Goal: Information Seeking & Learning: Learn about a topic

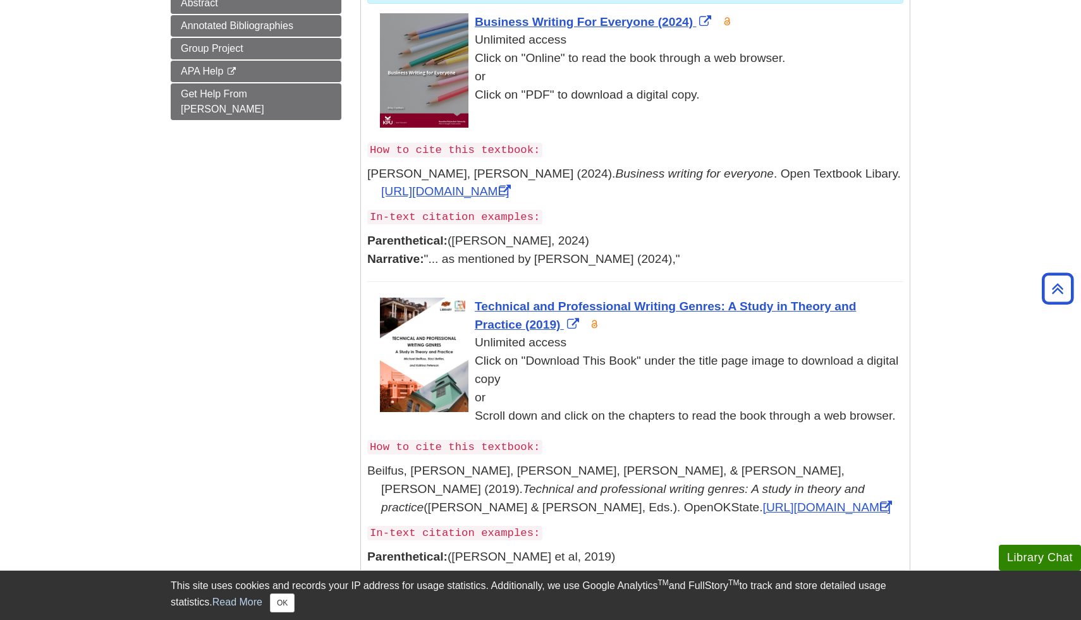
scroll to position [187, 0]
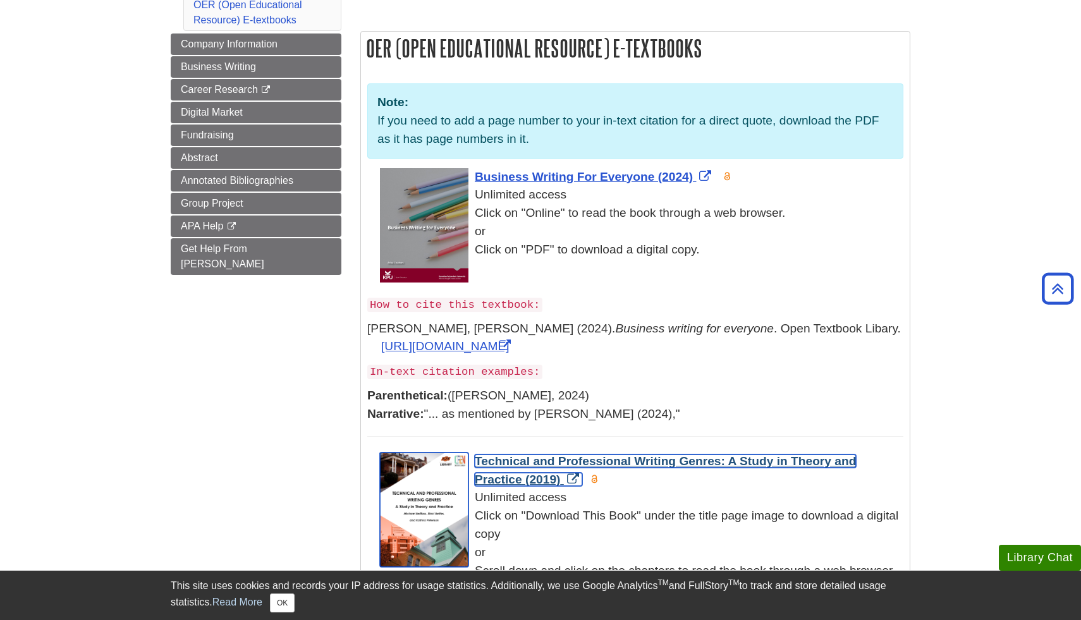
click at [515, 460] on span "Technical and Professional Writing Genres: A Study in Theory and Practice (2019)" at bounding box center [665, 471] width 381 height 32
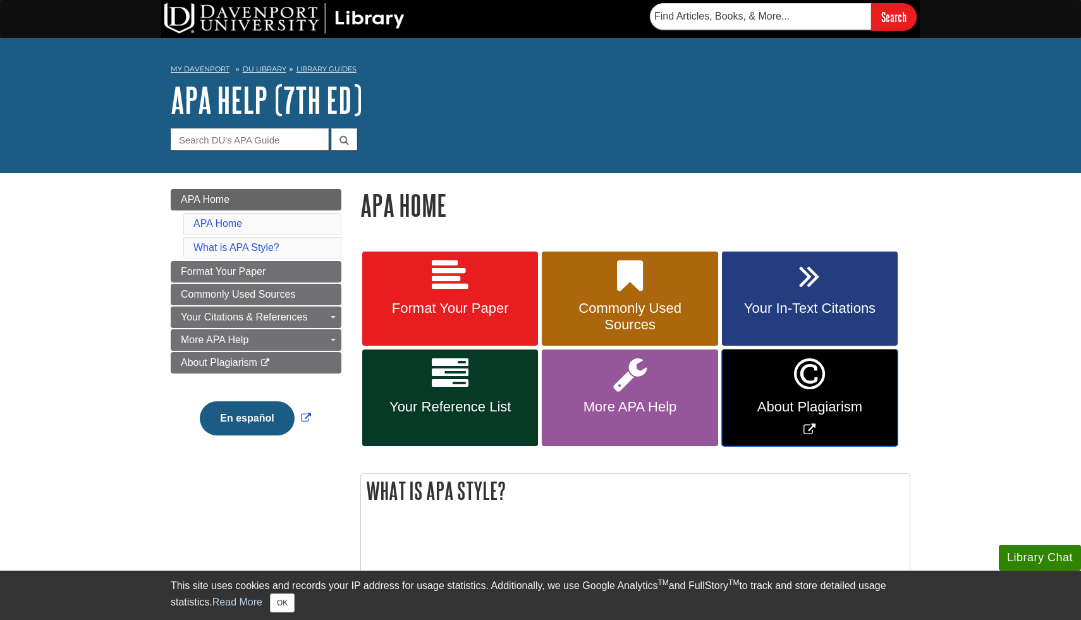
click at [857, 409] on span "About Plagiarism" at bounding box center [810, 407] width 157 height 16
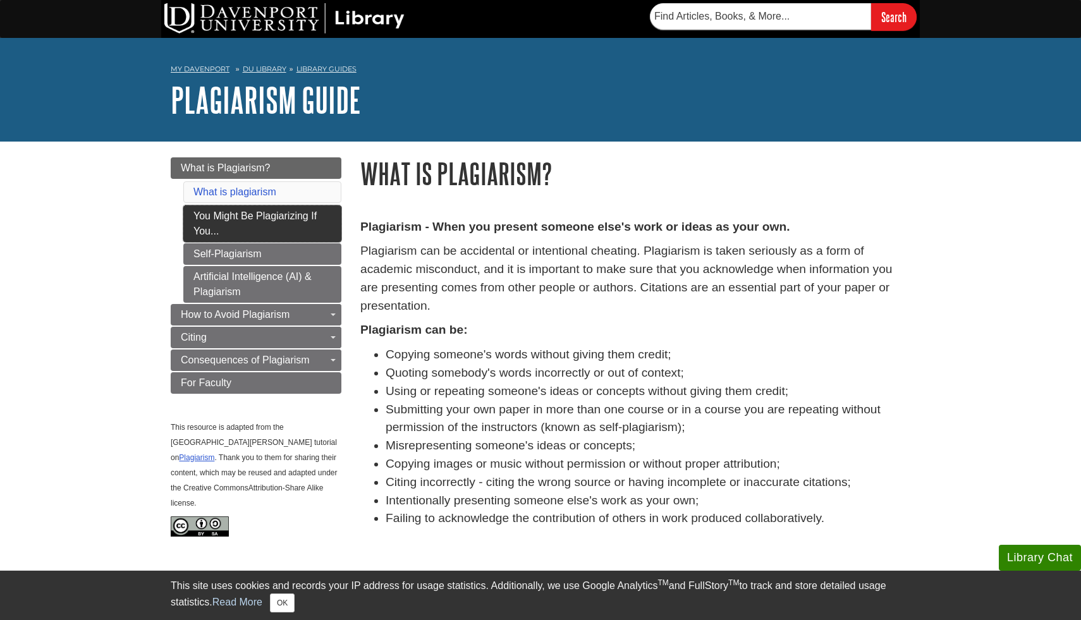
click at [300, 235] on link "You Might Be Plagiarizing If You..." at bounding box center [262, 224] width 158 height 37
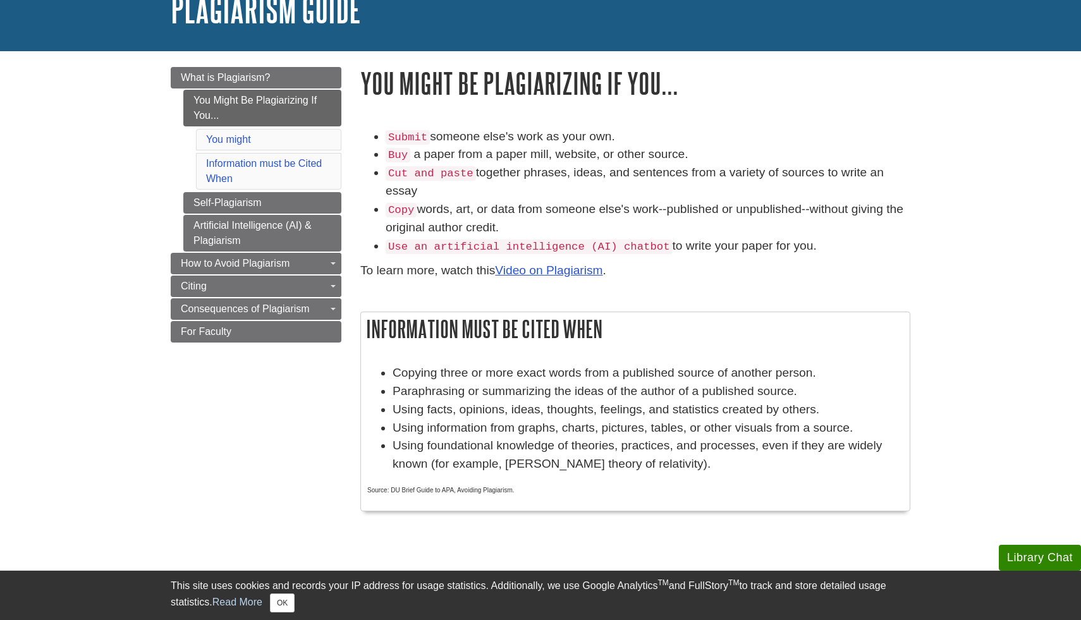
scroll to position [104, 0]
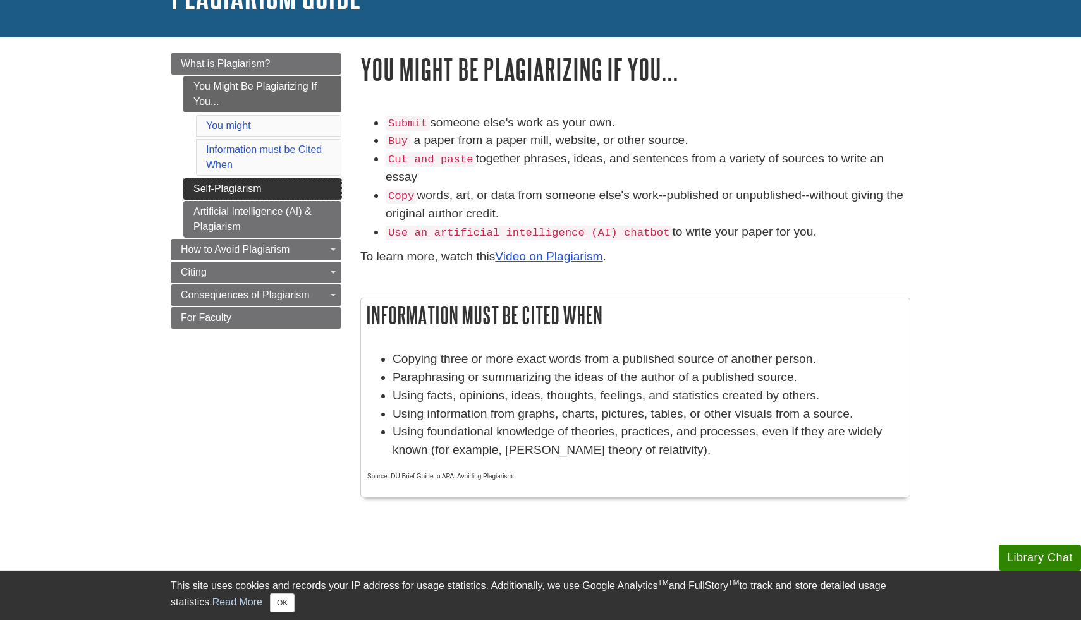
click at [306, 187] on link "Self-Plagiarism" at bounding box center [262, 189] width 158 height 22
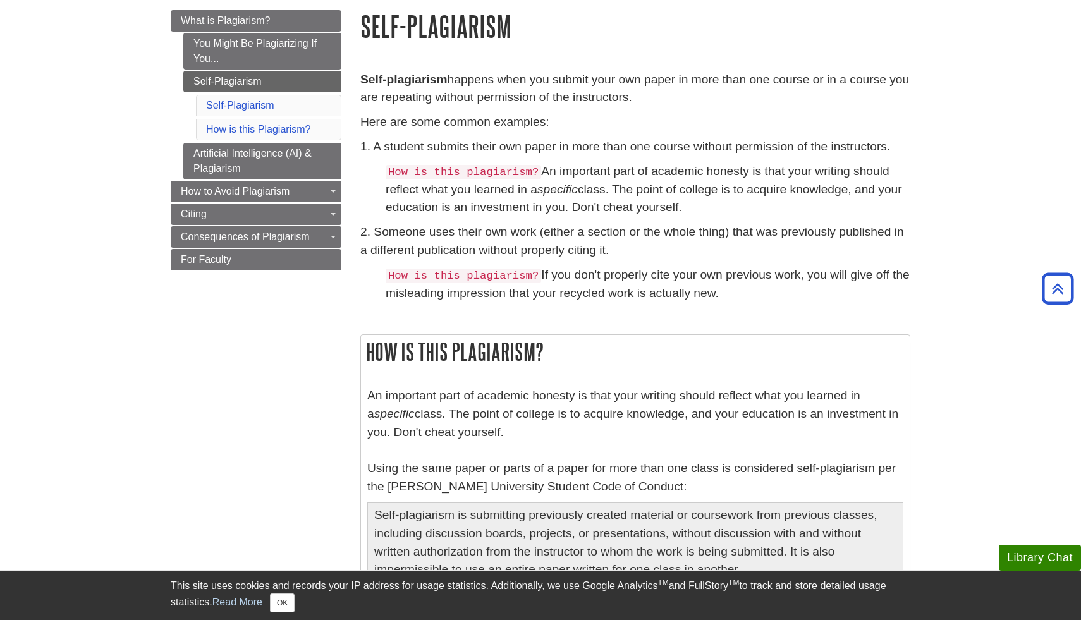
scroll to position [106, 0]
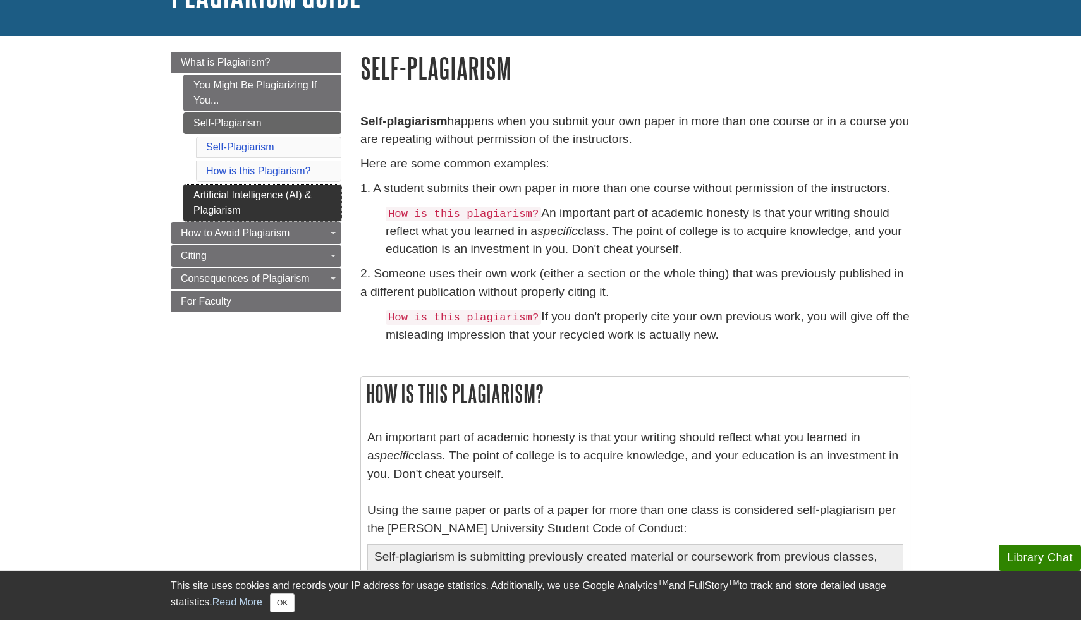
click at [298, 212] on link "Artificial Intelligence (AI) & Plagiarism" at bounding box center [262, 203] width 158 height 37
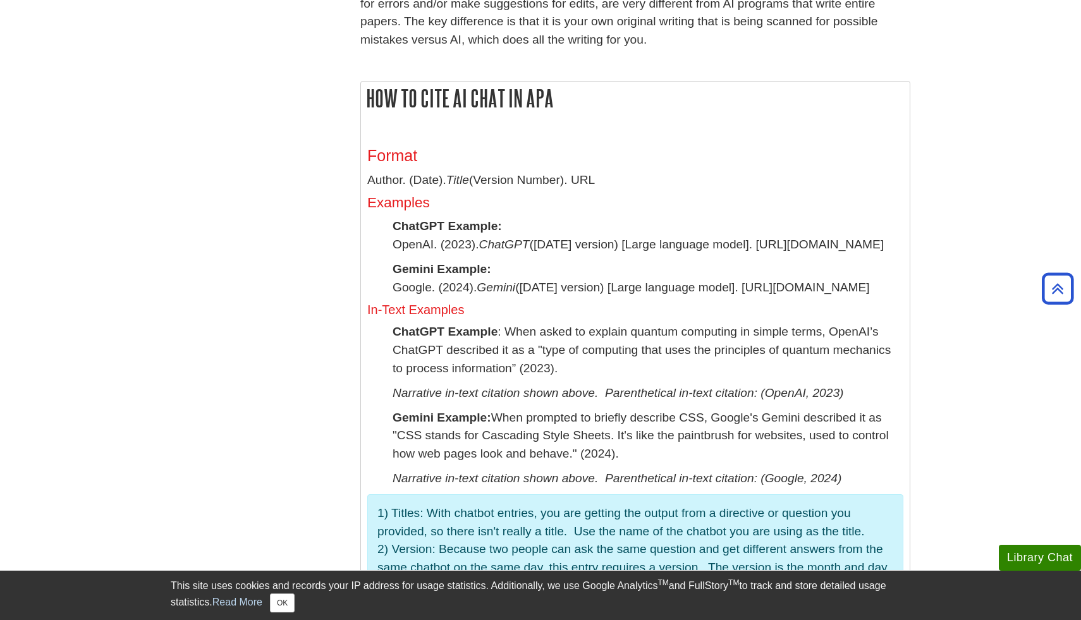
scroll to position [122, 0]
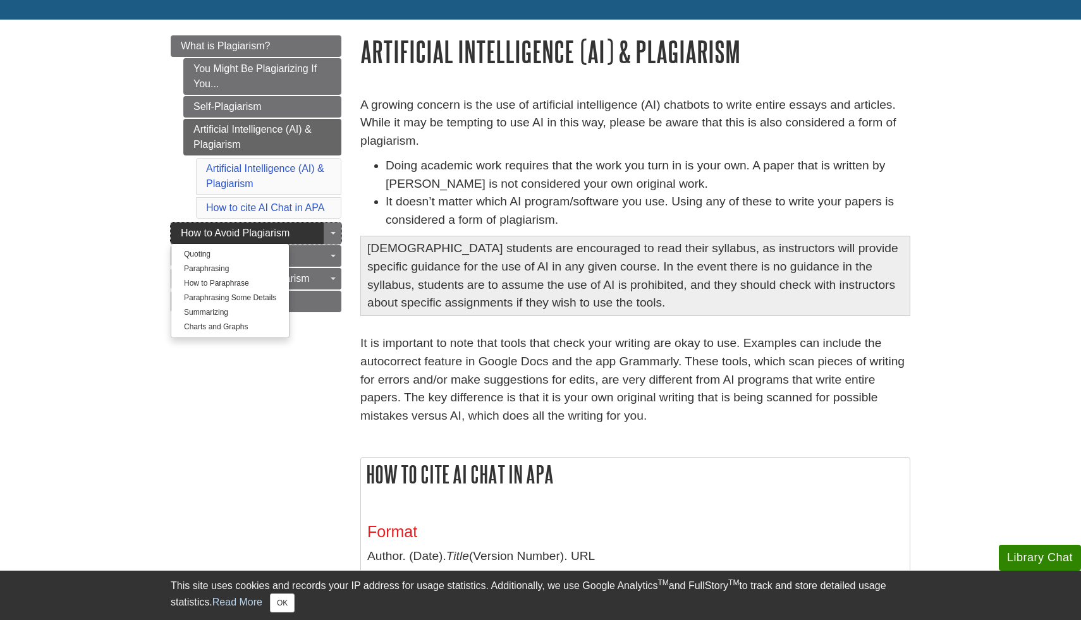
click at [300, 238] on link "How to Avoid Plagiarism" at bounding box center [256, 234] width 171 height 22
